Goal: Navigation & Orientation: Find specific page/section

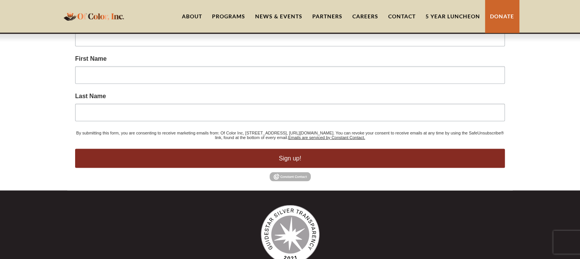
scroll to position [1588, 0]
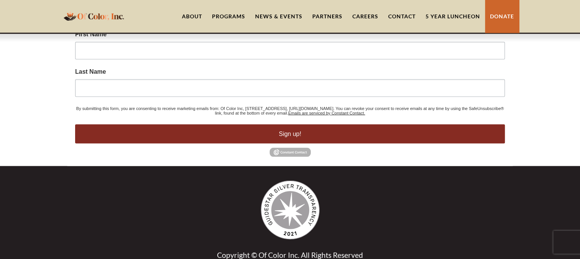
drag, startPoint x: 583, startPoint y: 52, endPoint x: 576, endPoint y: 276, distance: 224.1
click at [193, 16] on link "About" at bounding box center [192, 16] width 30 height 33
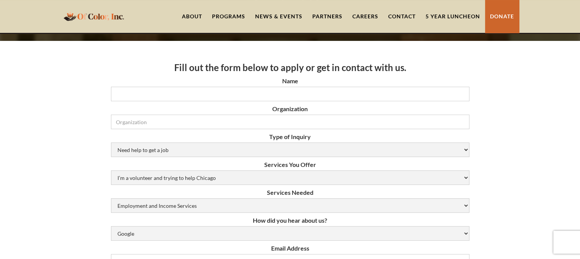
scroll to position [95, 0]
